Goal: Transaction & Acquisition: Purchase product/service

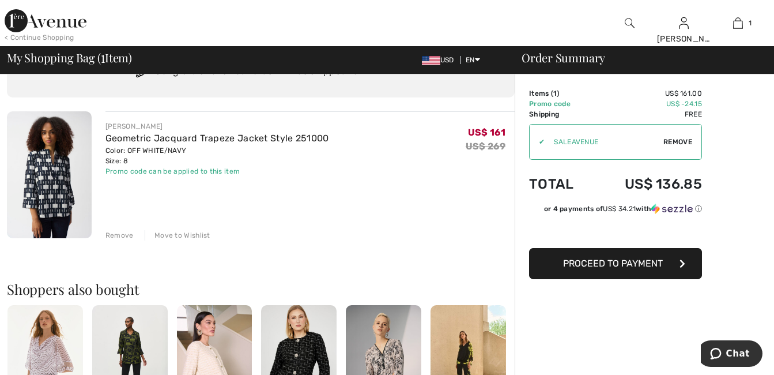
scroll to position [173, 0]
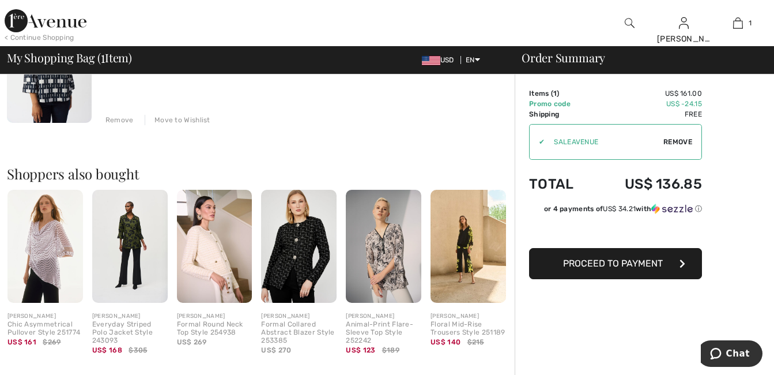
click at [126, 269] on img at bounding box center [129, 246] width 75 height 113
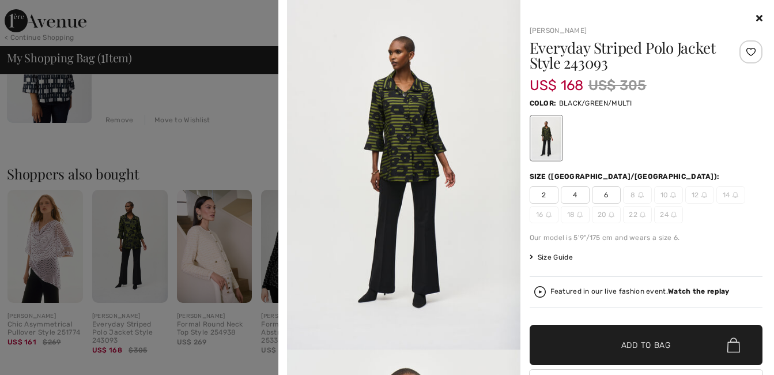
click at [756, 21] on icon at bounding box center [759, 17] width 6 height 9
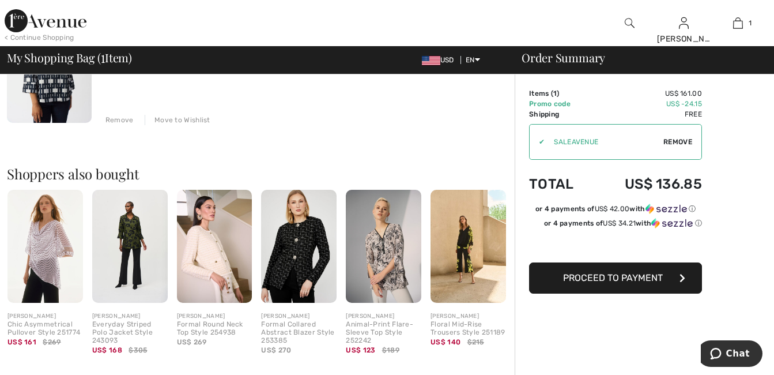
click at [318, 269] on img at bounding box center [298, 246] width 75 height 113
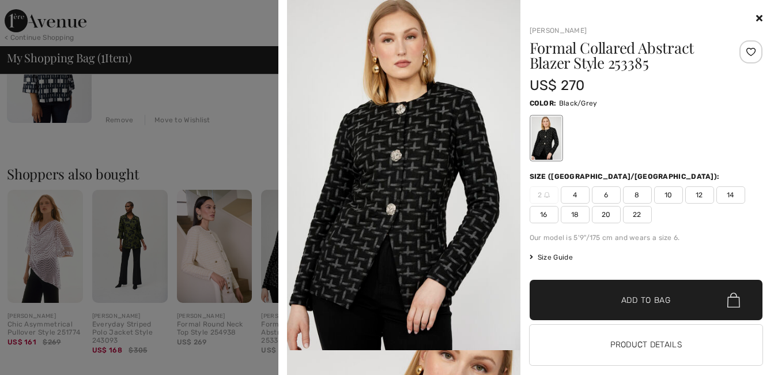
click at [754, 21] on div "Your browser does not support the video tag. Frank Lyman Formal Collared Abstra…" at bounding box center [526, 195] width 486 height 391
click at [756, 16] on icon at bounding box center [759, 17] width 6 height 9
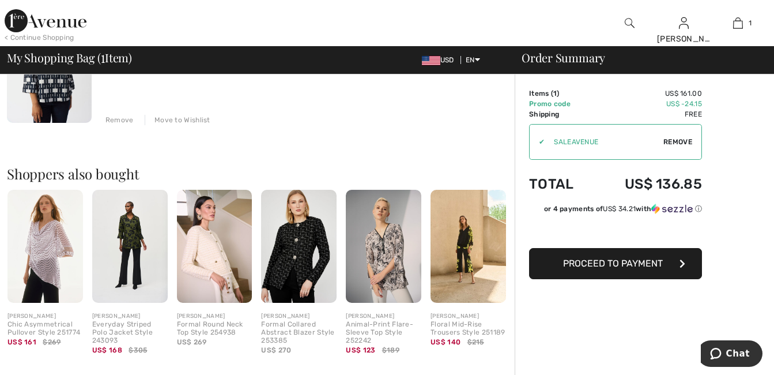
click at [308, 234] on img at bounding box center [298, 246] width 75 height 113
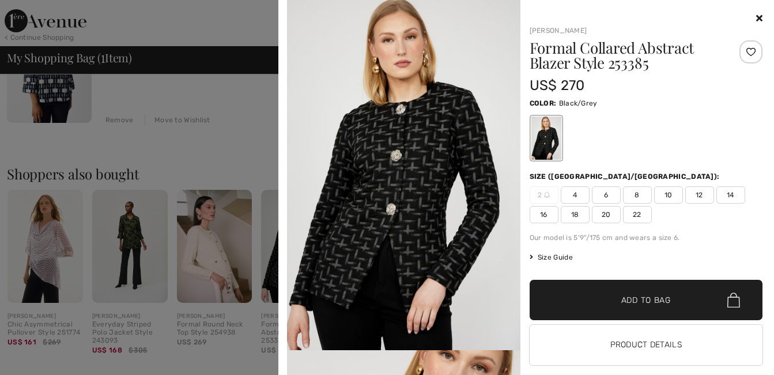
click at [747, 13] on div at bounding box center [646, 19] width 233 height 14
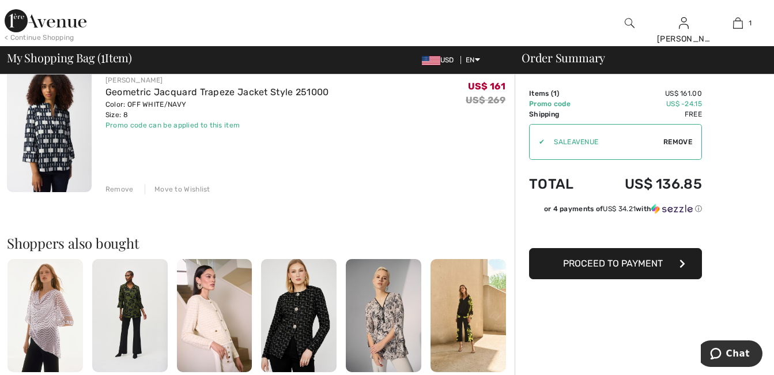
scroll to position [0, 0]
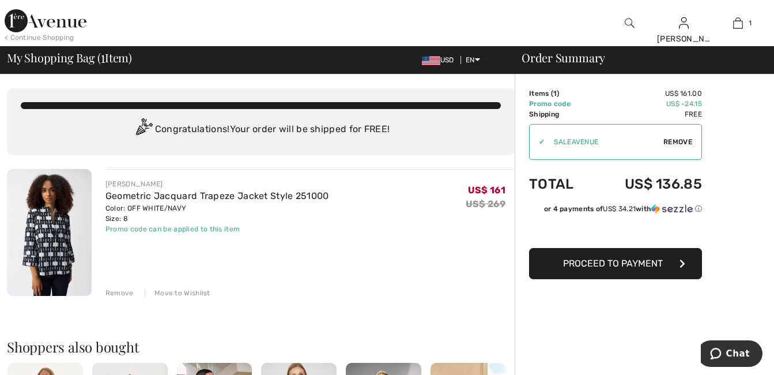
click at [628, 260] on span "Proceed to Payment" at bounding box center [613, 263] width 100 height 11
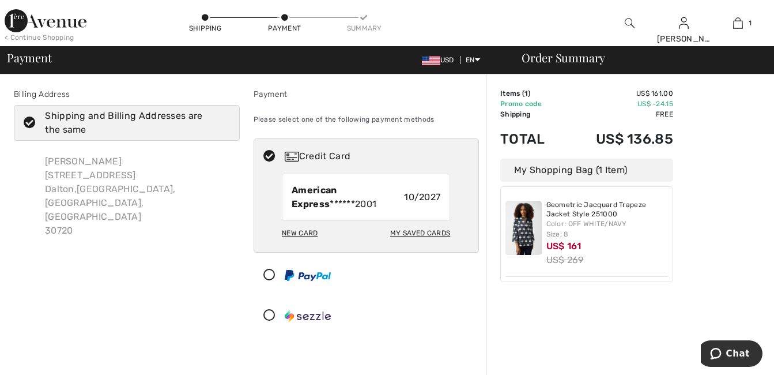
scroll to position [58, 0]
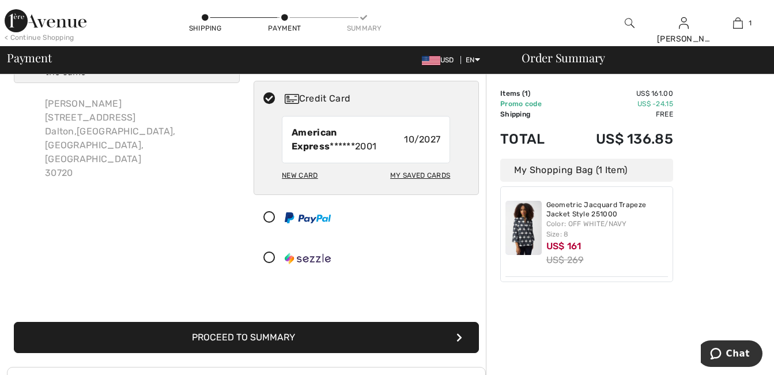
click at [353, 331] on button "Proceed to Summary" at bounding box center [246, 337] width 465 height 31
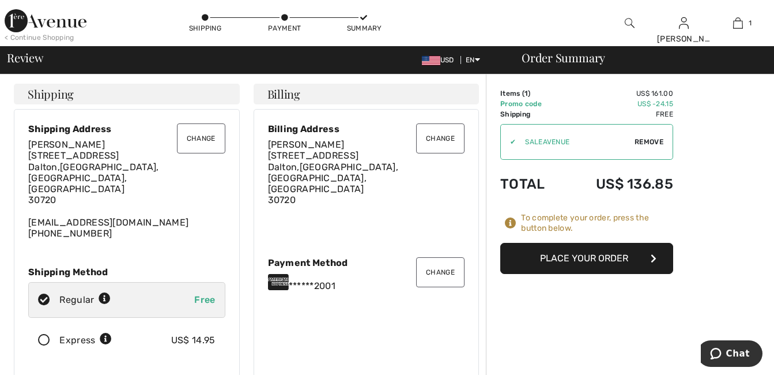
click at [592, 257] on button "Place Your Order" at bounding box center [586, 258] width 173 height 31
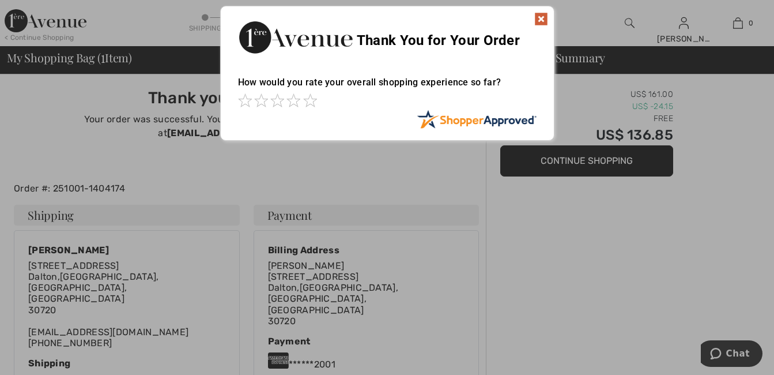
click at [544, 21] on img at bounding box center [541, 19] width 14 height 14
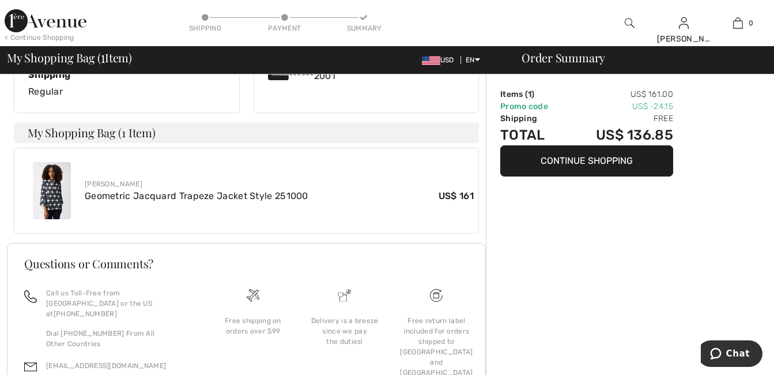
scroll to position [336, 0]
